Goal: Consume media (video, audio): Watch videos, listen to music or podcasts

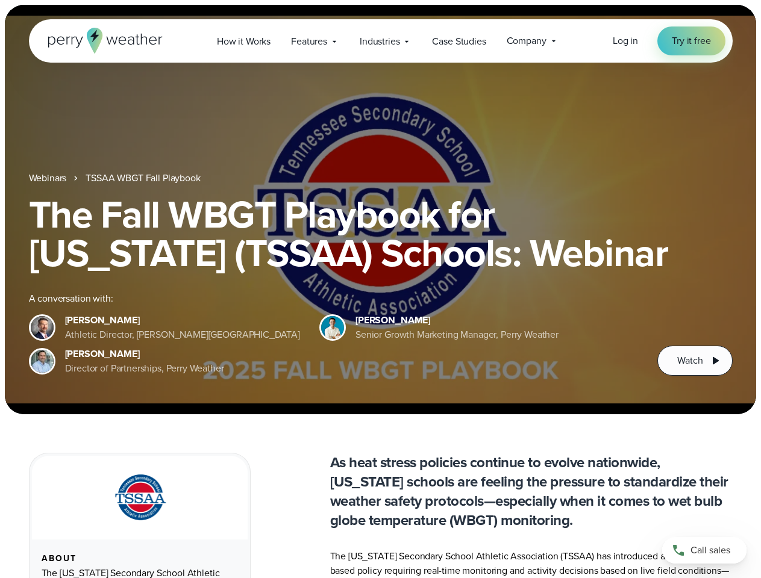
click at [380, 289] on div "The Fall WBGT Playbook for [US_STATE] (TSSAA) Schools: Webinar A conversation w…" at bounding box center [381, 285] width 704 height 181
click at [380, 41] on span "Industries" at bounding box center [380, 41] width 40 height 14
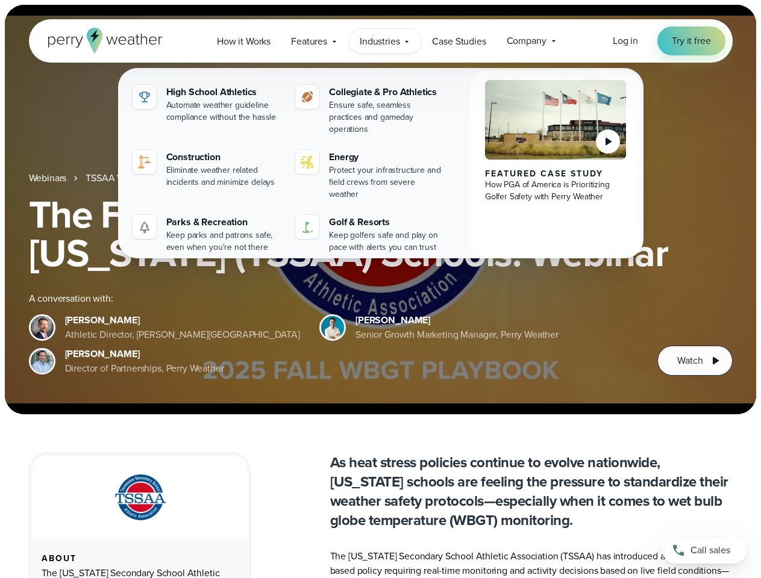
click at [380, 210] on h1 "The Fall WBGT Playbook for [US_STATE] (TSSAA) Schools: Webinar" at bounding box center [381, 233] width 704 height 77
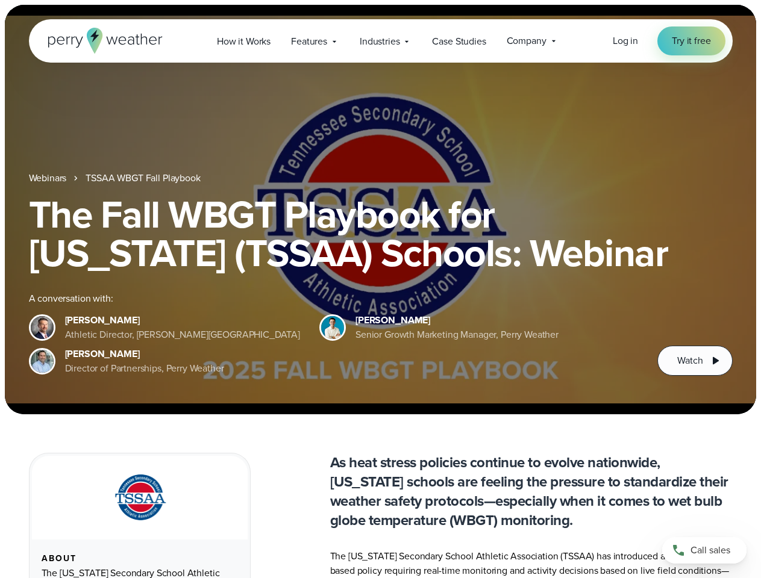
click at [144, 178] on link "TSSAA WBGT Fall Playbook" at bounding box center [143, 178] width 114 height 14
click at [695, 361] on span "Watch" at bounding box center [689, 361] width 25 height 14
